Goal: Navigation & Orientation: Find specific page/section

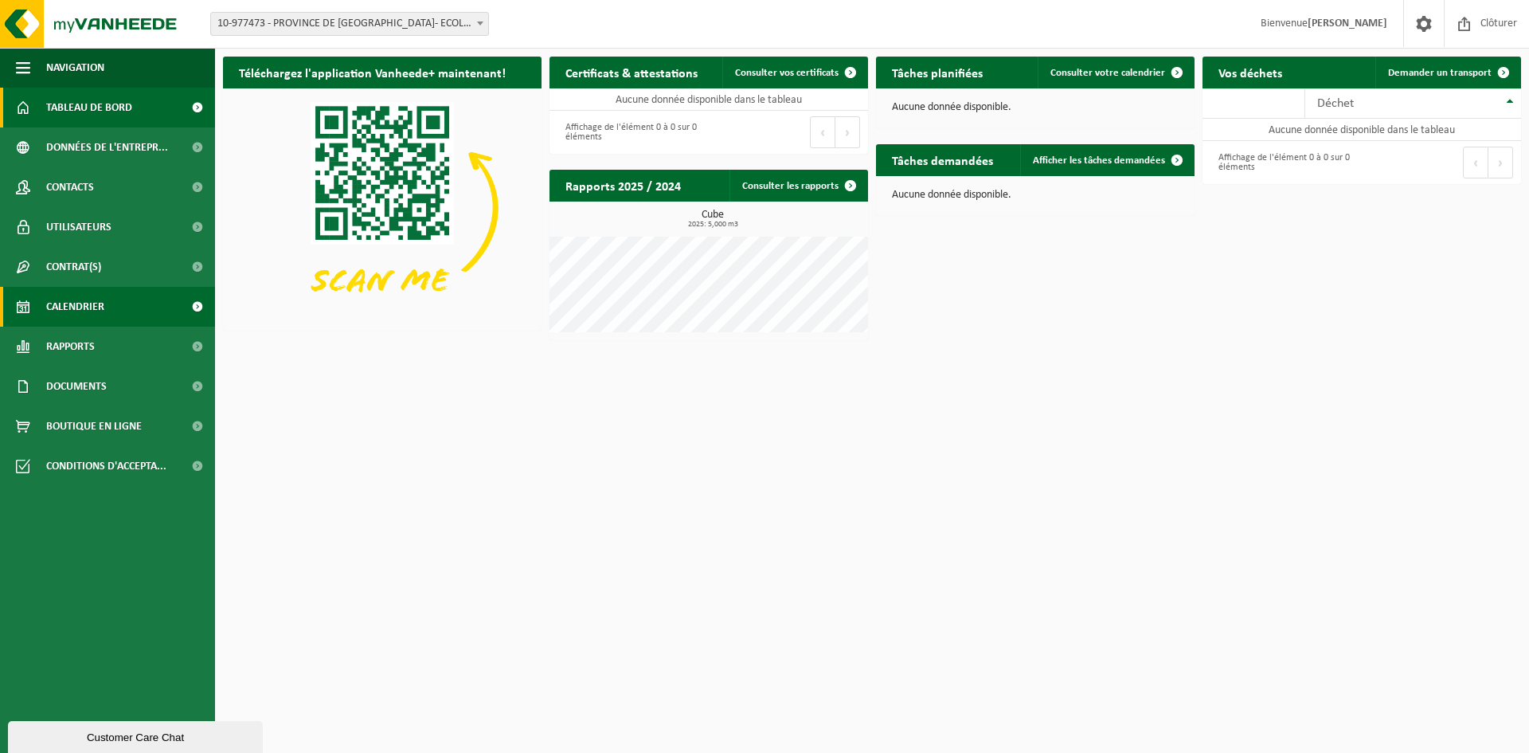
click at [88, 306] on span "Calendrier" at bounding box center [75, 307] width 58 height 40
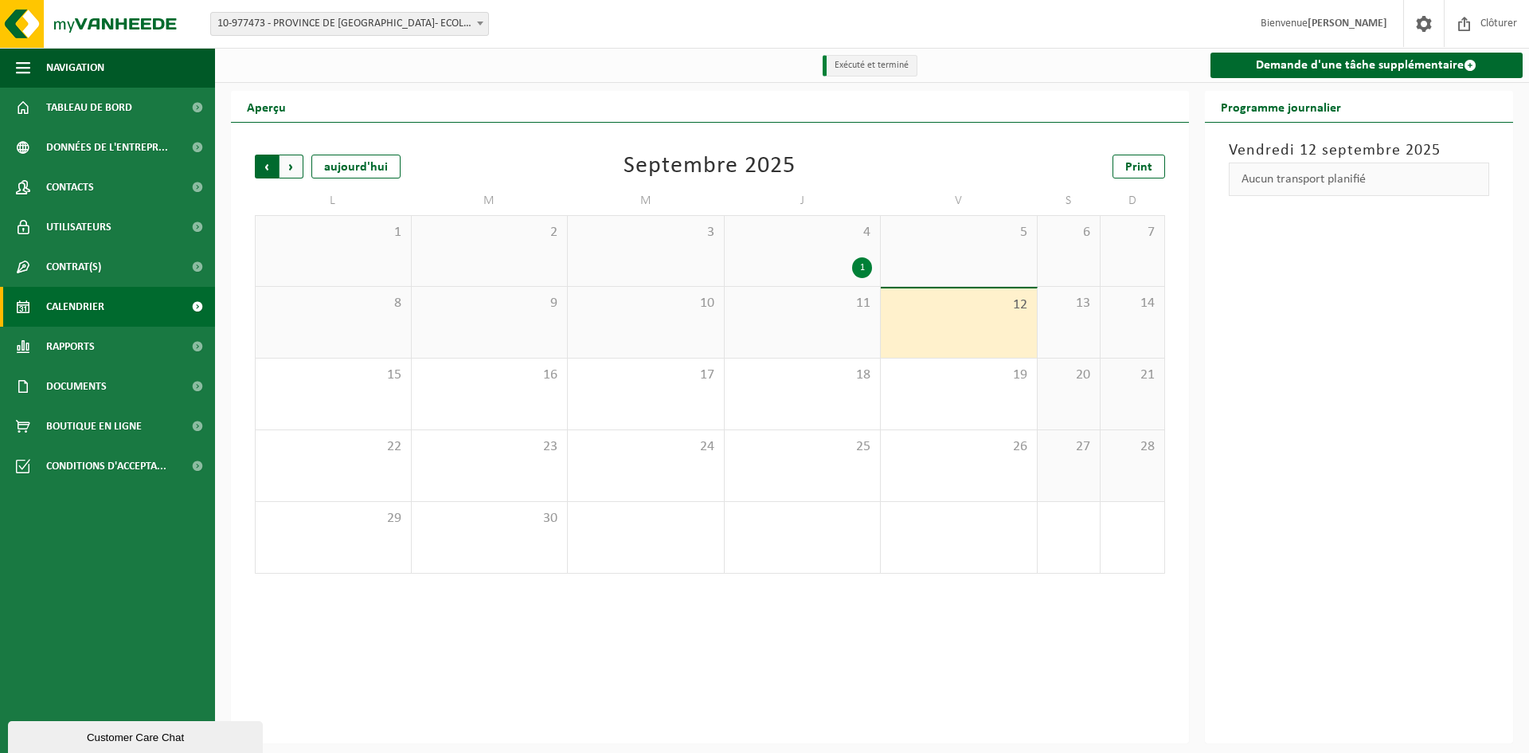
click at [295, 166] on span "Suivant" at bounding box center [292, 167] width 24 height 24
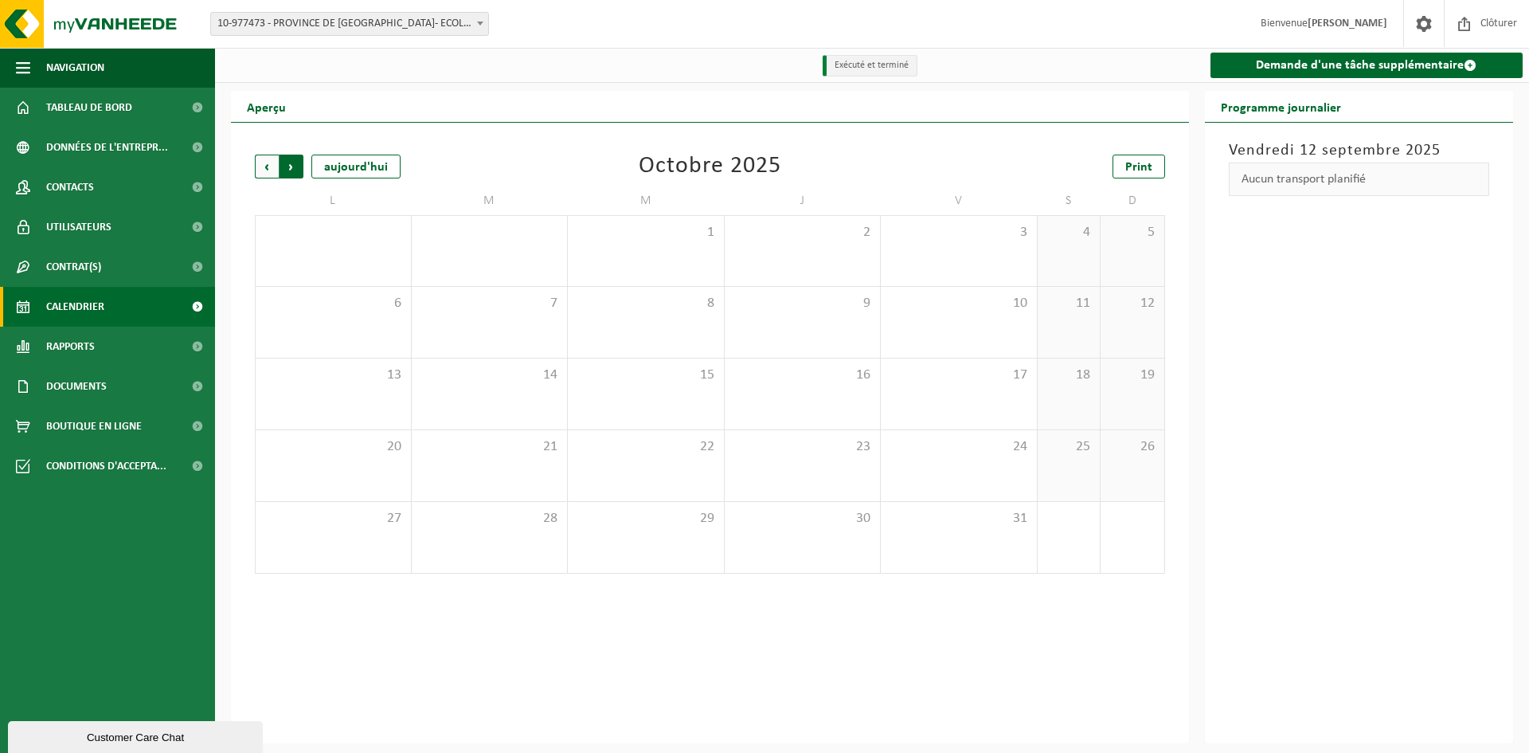
click at [268, 166] on span "Précédent" at bounding box center [267, 167] width 24 height 24
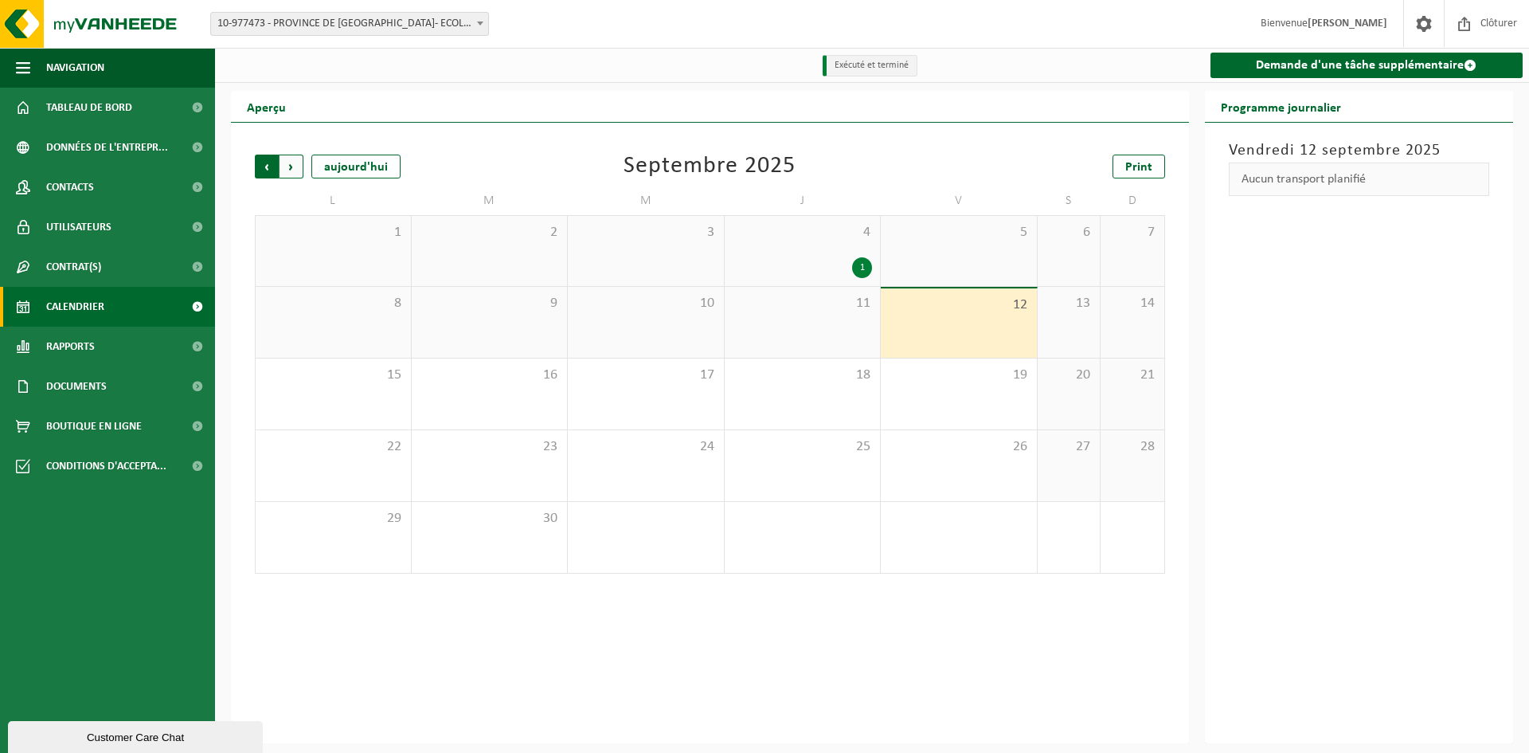
click at [292, 170] on span "Suivant" at bounding box center [292, 167] width 24 height 24
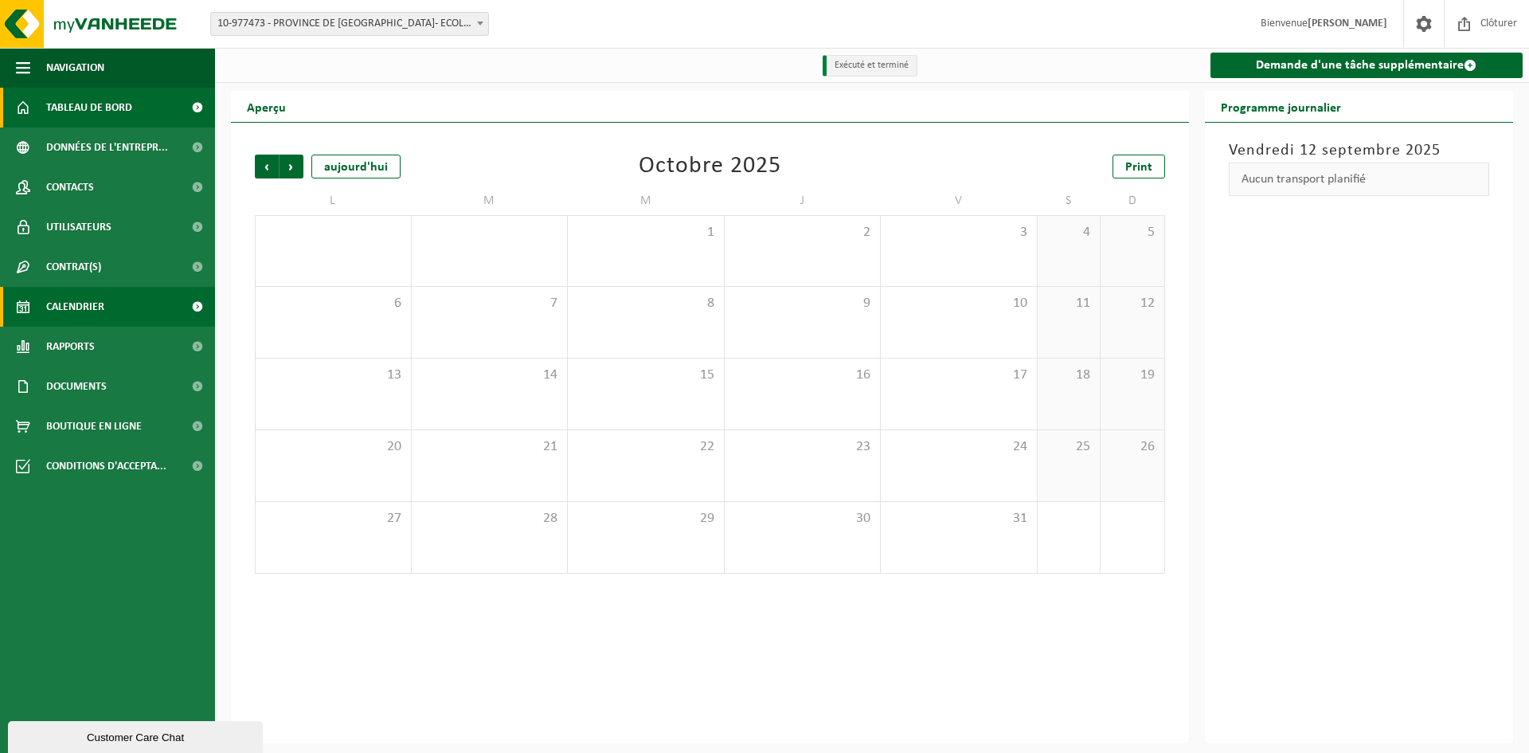
click at [101, 102] on span "Tableau de bord" at bounding box center [89, 108] width 86 height 40
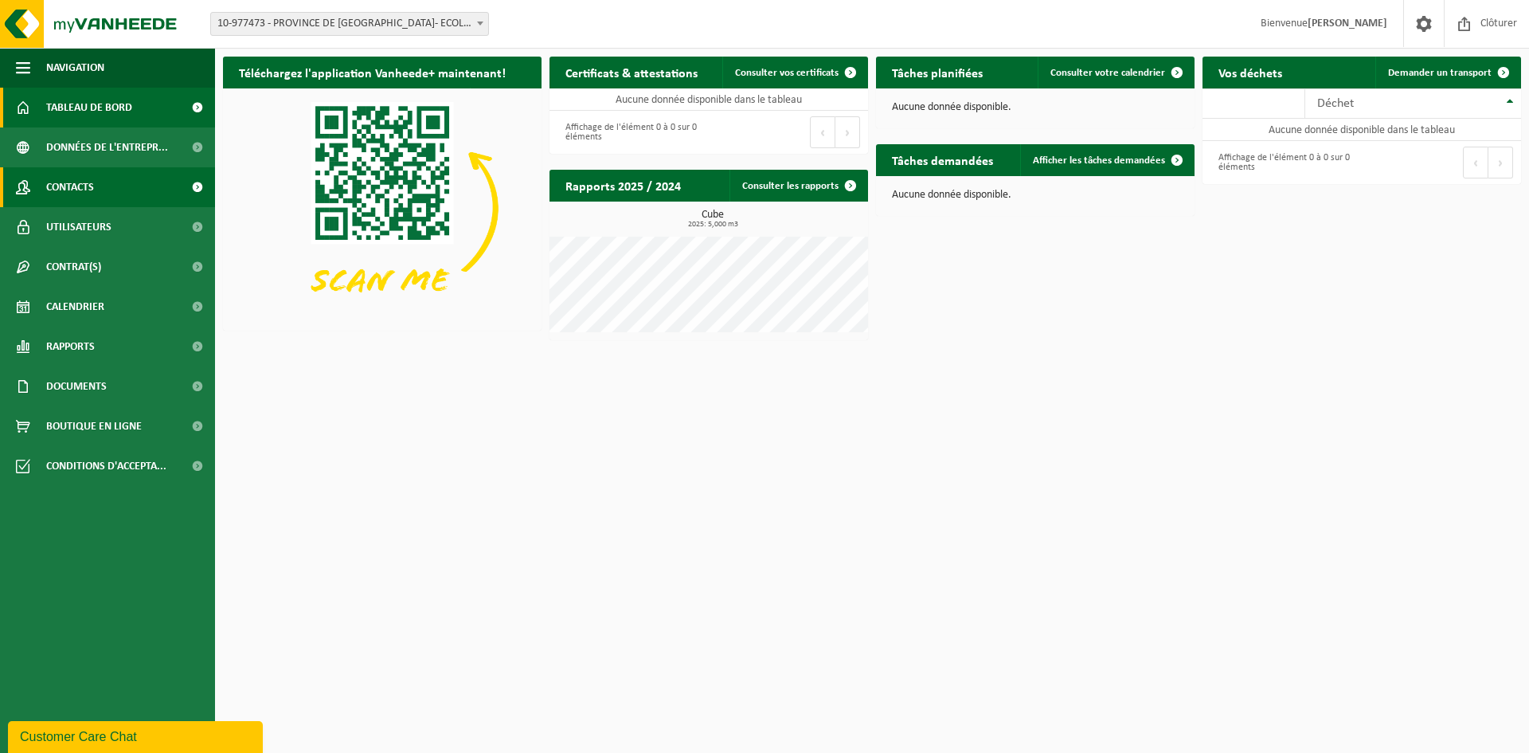
click at [79, 189] on span "Contacts" at bounding box center [70, 187] width 48 height 40
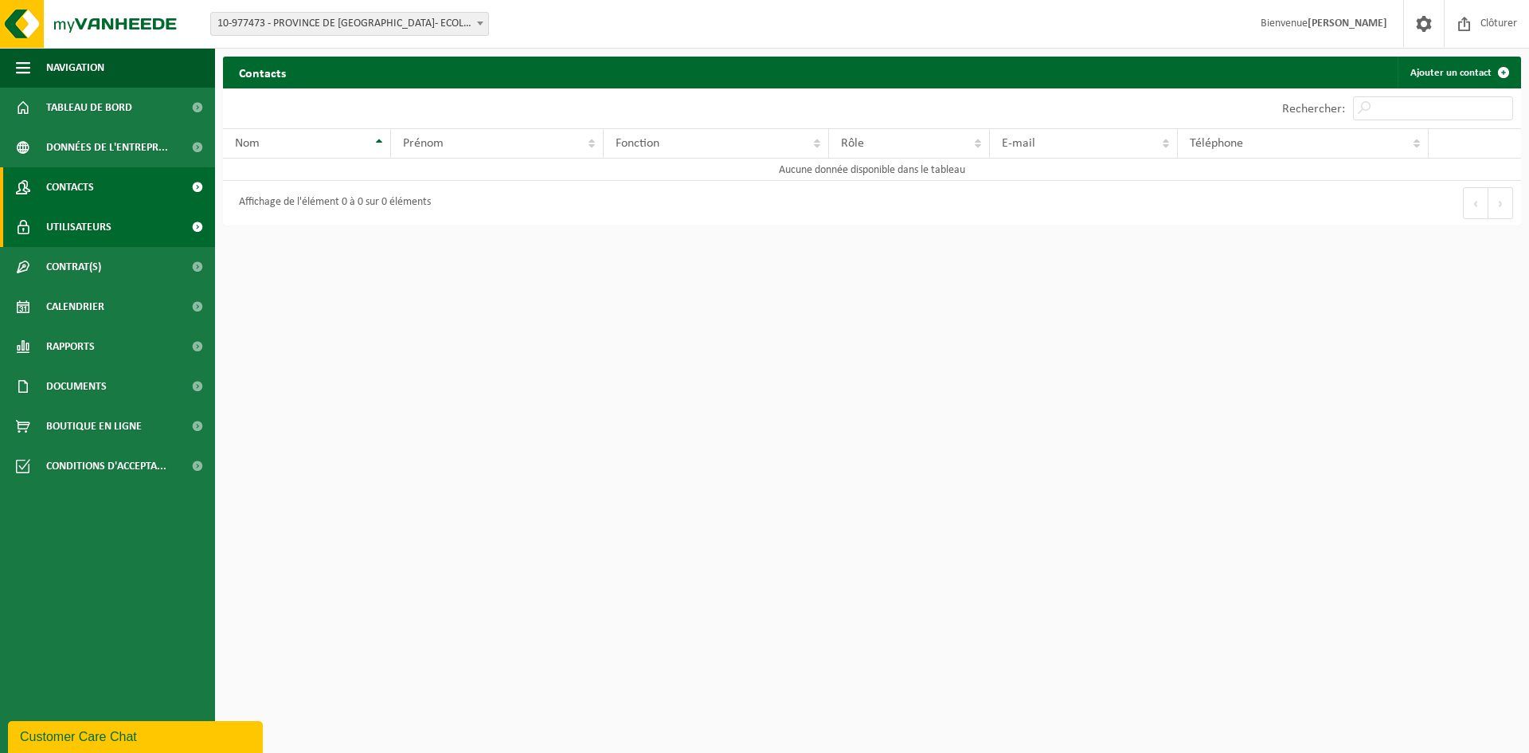
click at [76, 225] on span "Utilisateurs" at bounding box center [78, 227] width 65 height 40
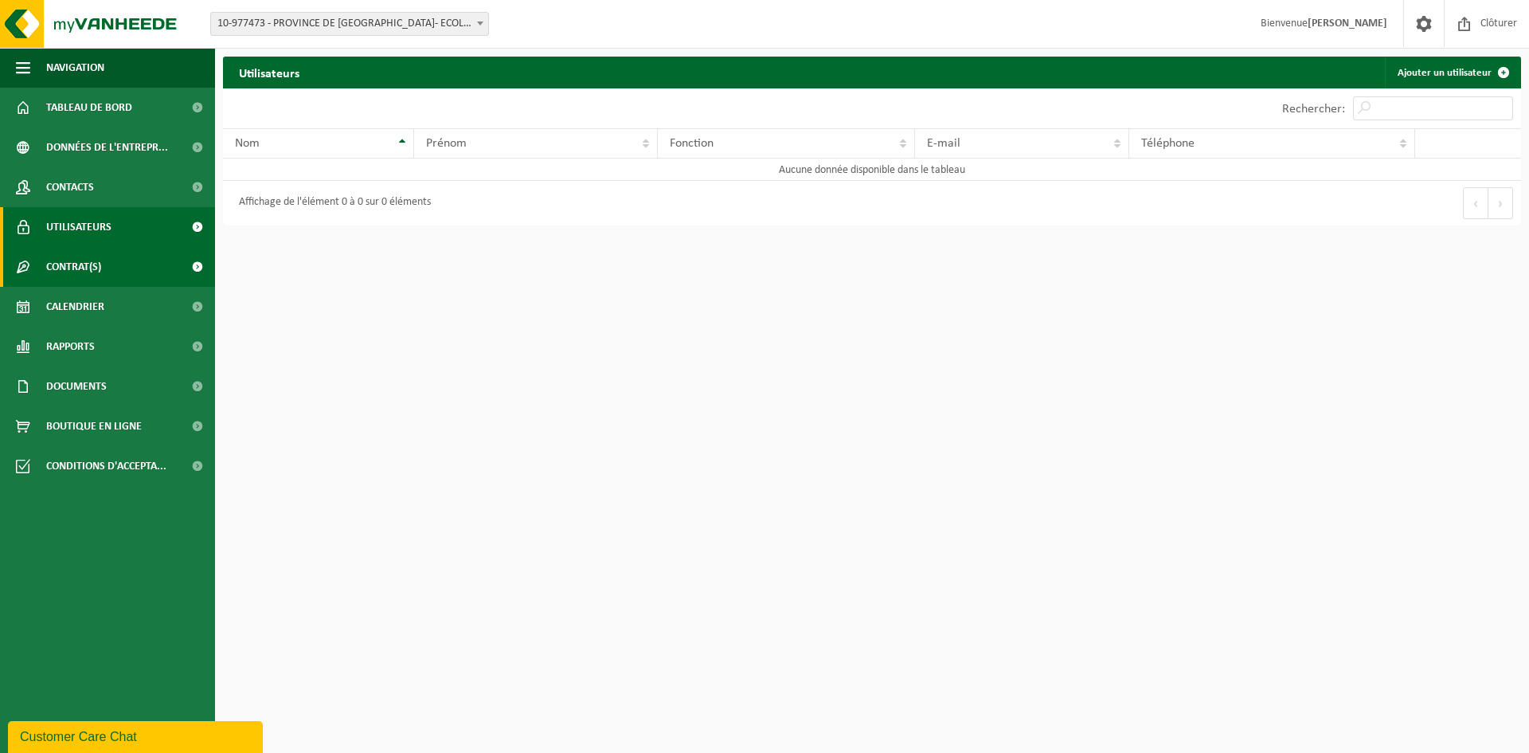
click at [72, 262] on span "Contrat(s)" at bounding box center [73, 267] width 55 height 40
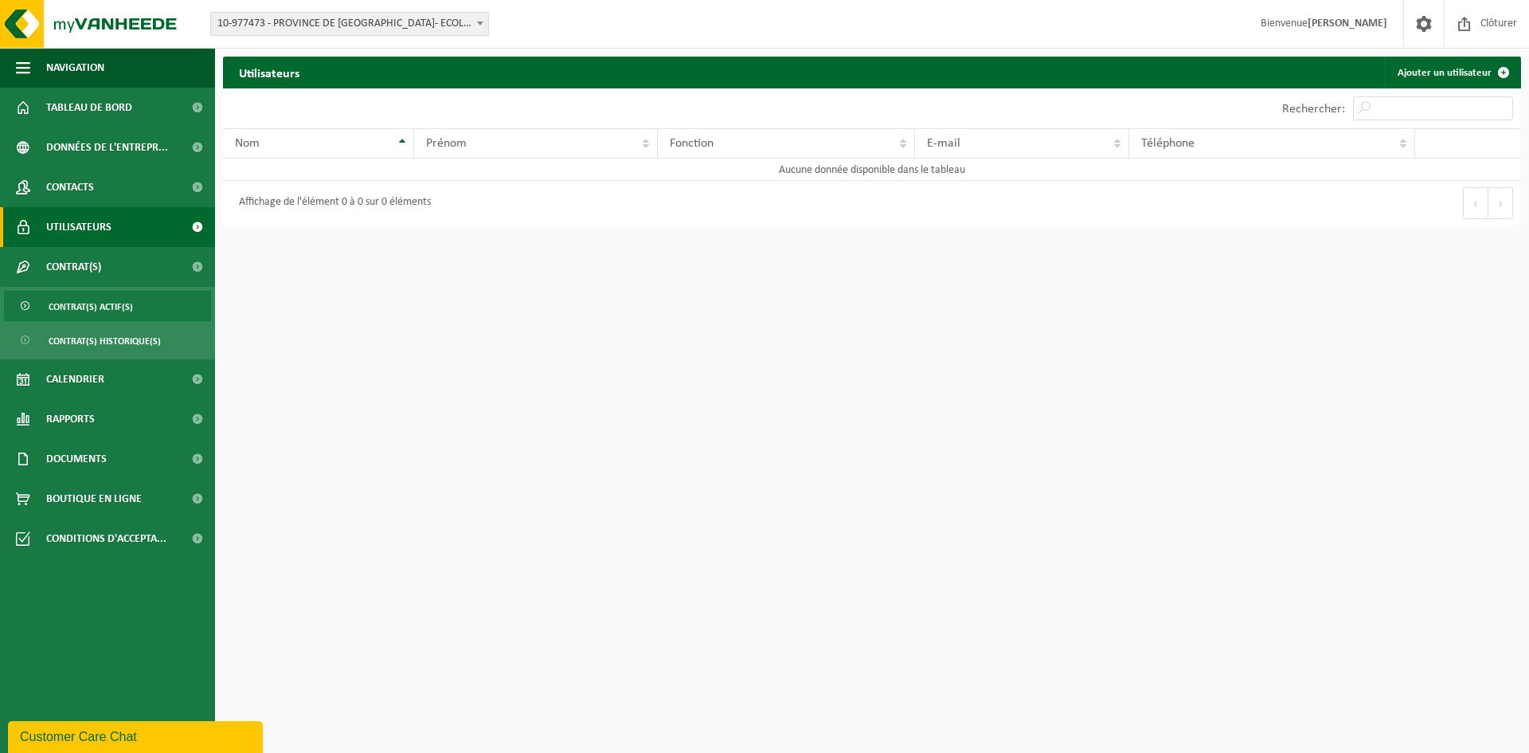
click at [91, 303] on span "Contrat(s) actif(s)" at bounding box center [91, 306] width 84 height 30
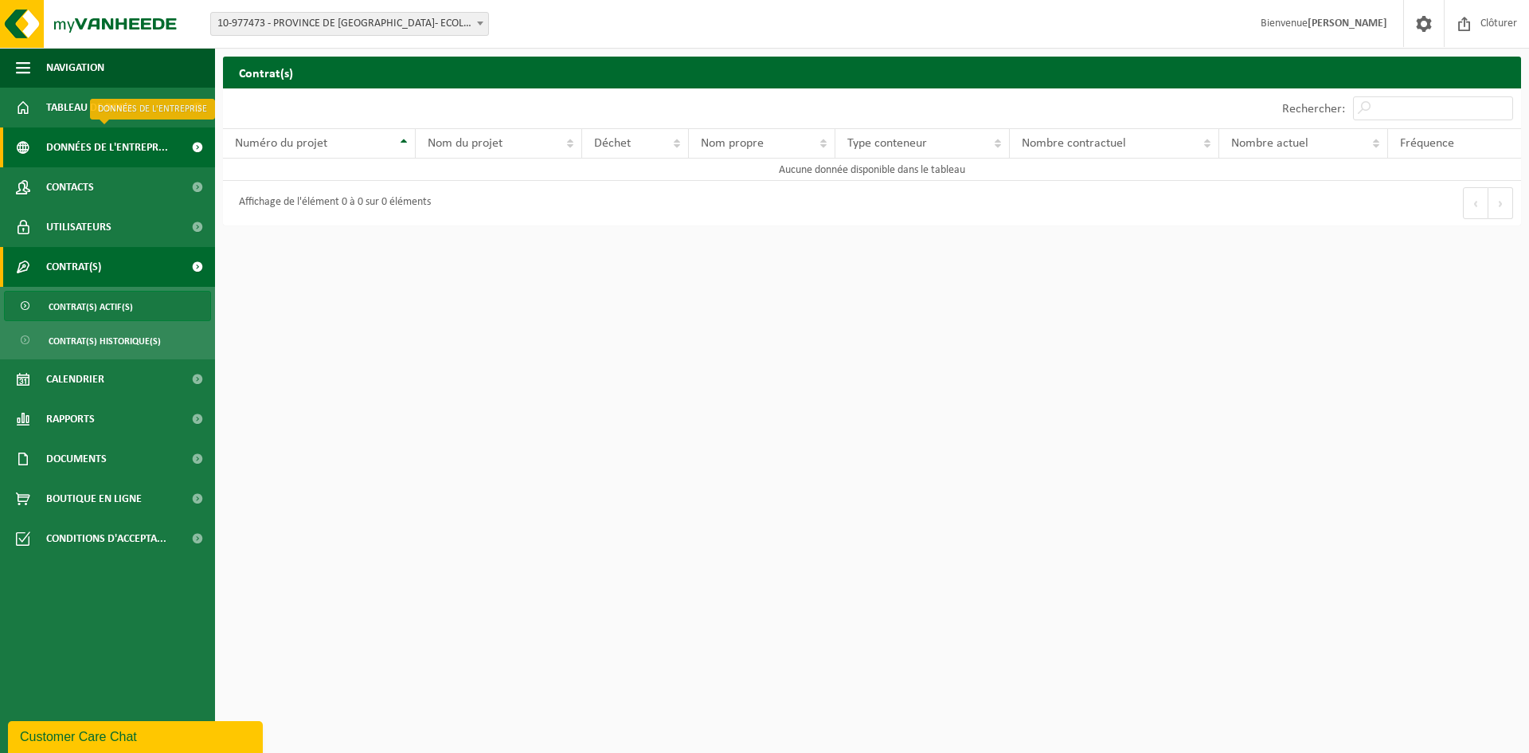
click at [110, 143] on span "Données de l'entrepr..." at bounding box center [107, 147] width 122 height 40
